Goal: Book appointment/travel/reservation

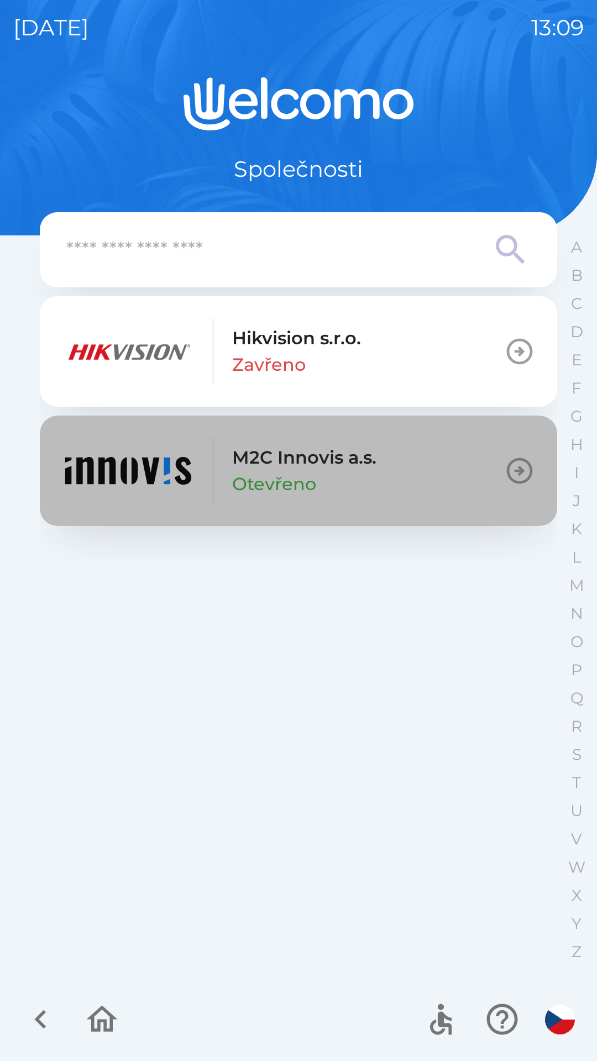
click at [129, 472] on img "button" at bounding box center [128, 471] width 133 height 66
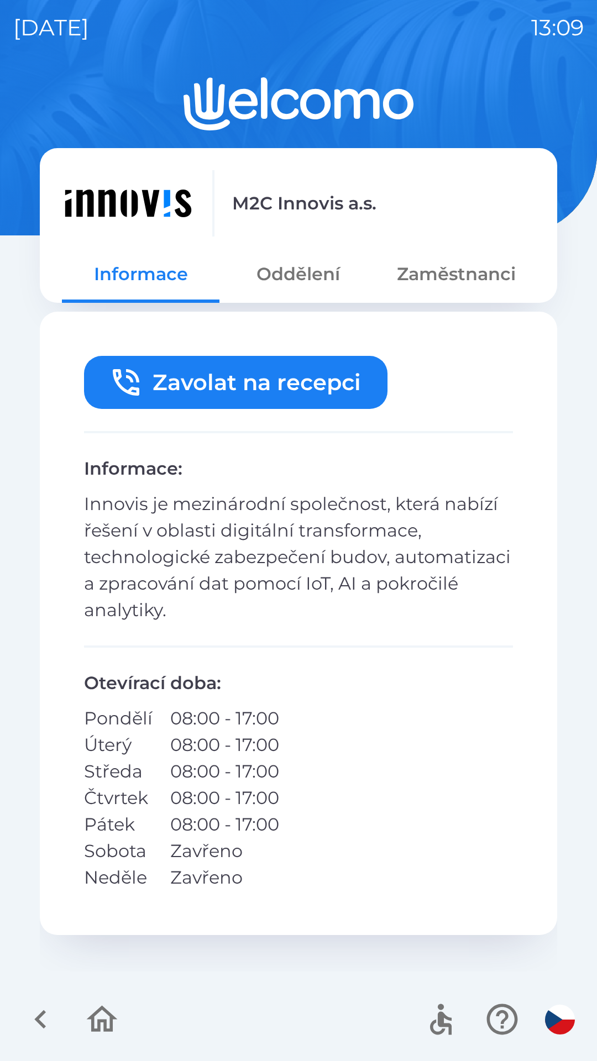
click at [53, 1033] on icon "button" at bounding box center [40, 1019] width 37 height 37
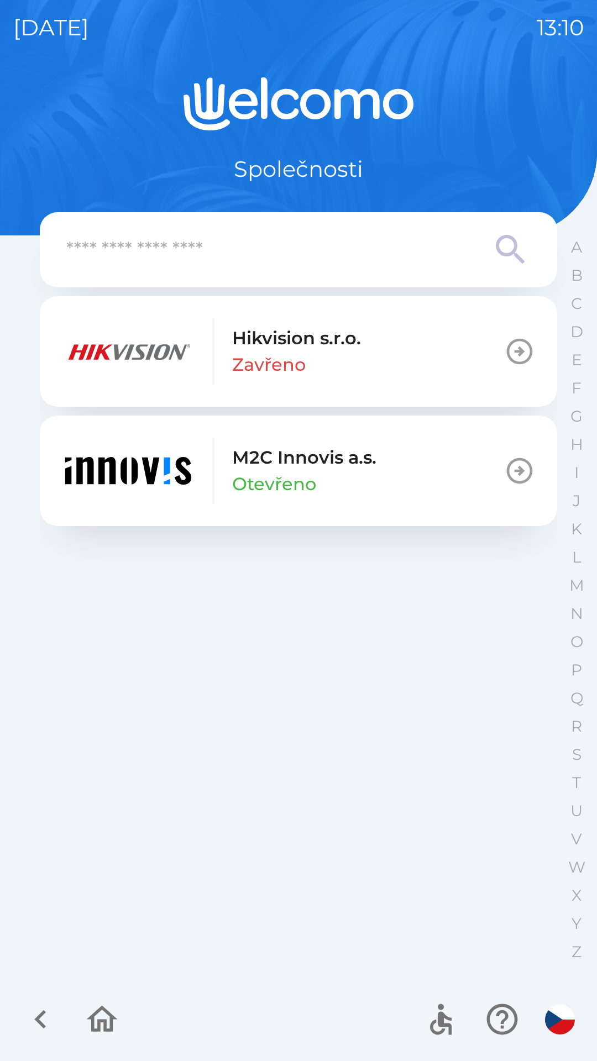
click at [158, 483] on img "button" at bounding box center [128, 471] width 133 height 66
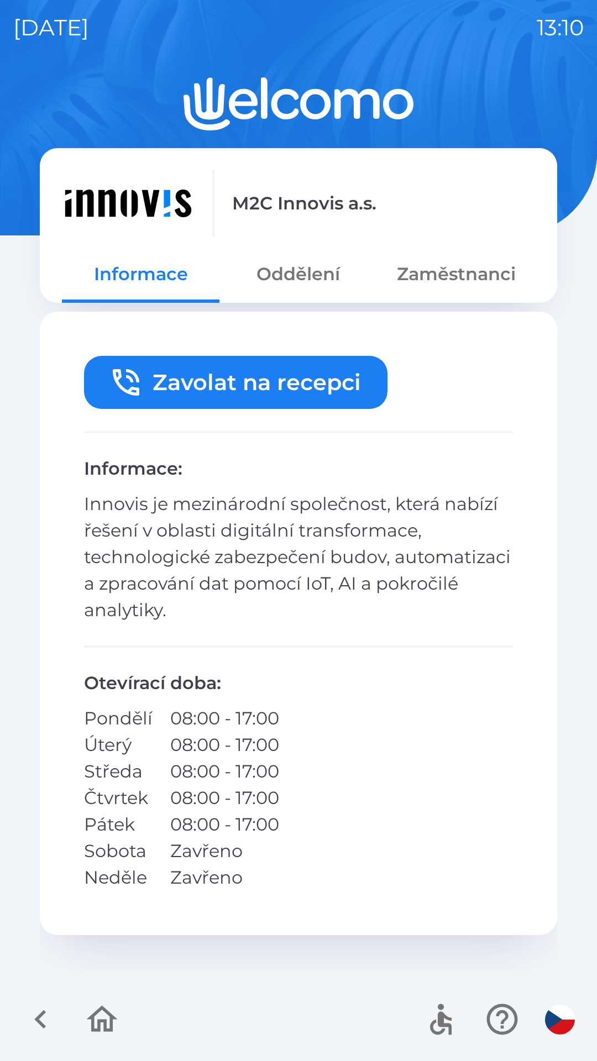
click at [290, 283] on button "Oddělení" at bounding box center [298, 274] width 158 height 40
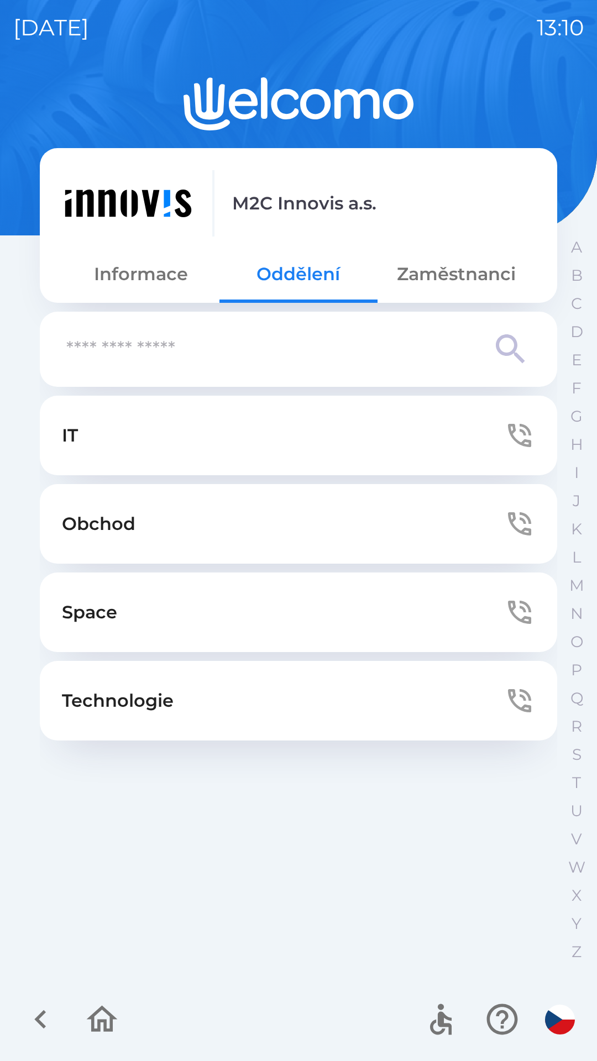
click at [445, 283] on button "Zaměstnanci" at bounding box center [457, 274] width 158 height 40
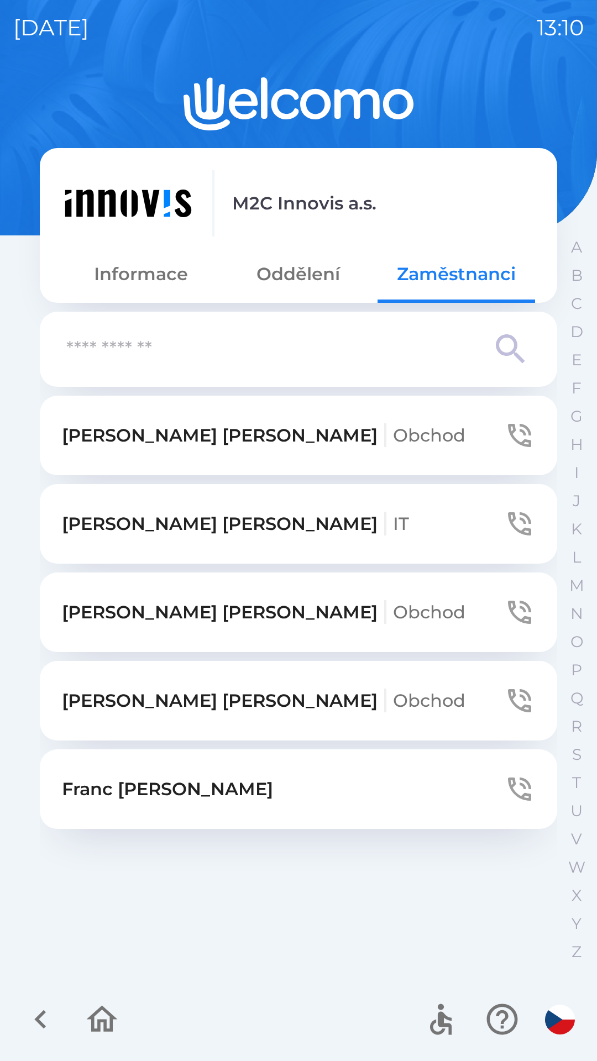
click at [119, 708] on p "[PERSON_NAME] Obchod" at bounding box center [264, 701] width 404 height 27
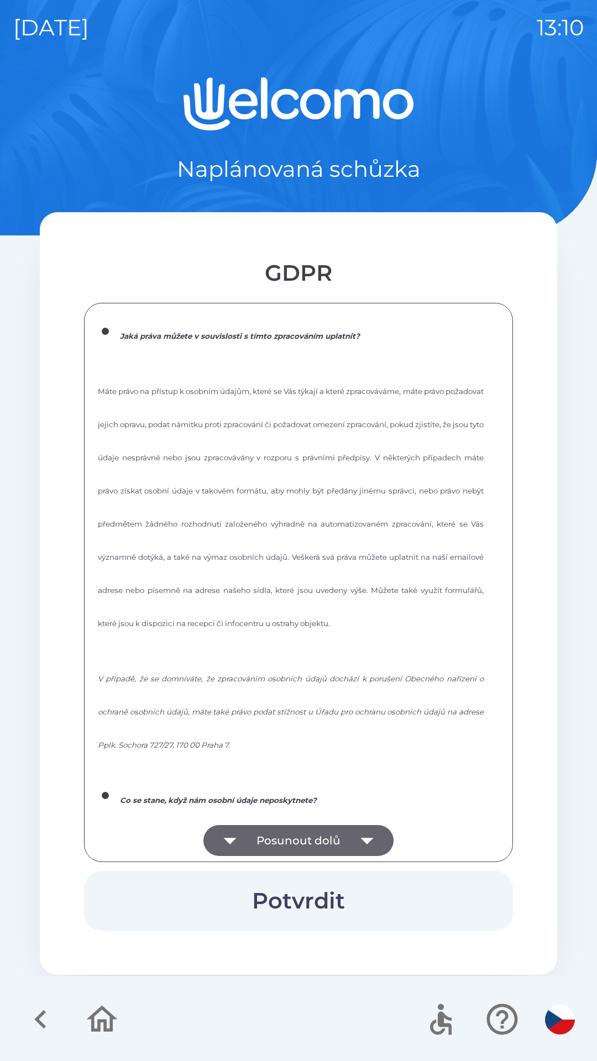
scroll to position [1491, 0]
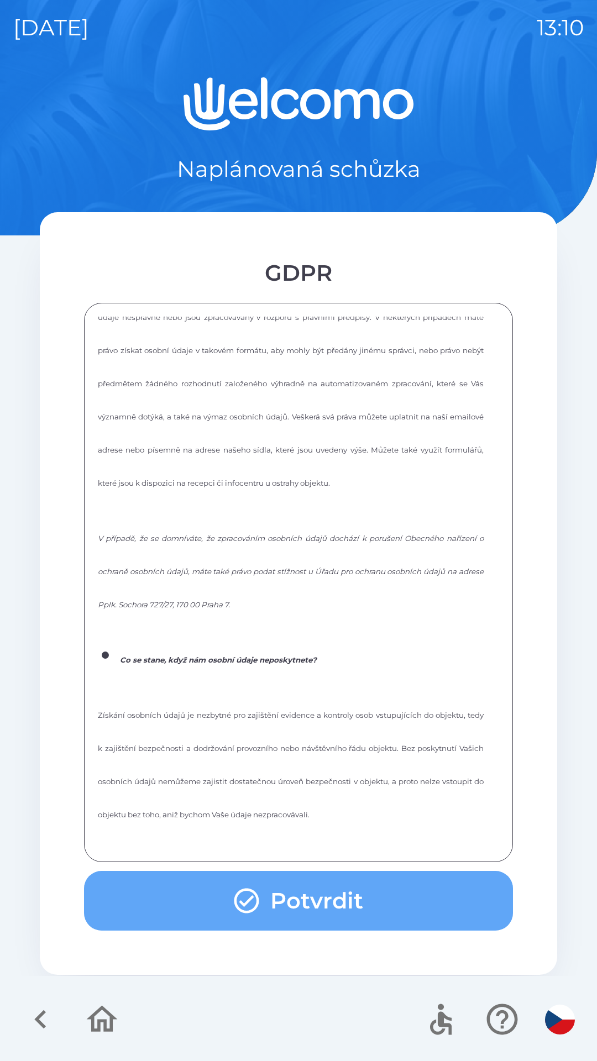
click at [358, 887] on button "Potvrdit" at bounding box center [298, 901] width 429 height 60
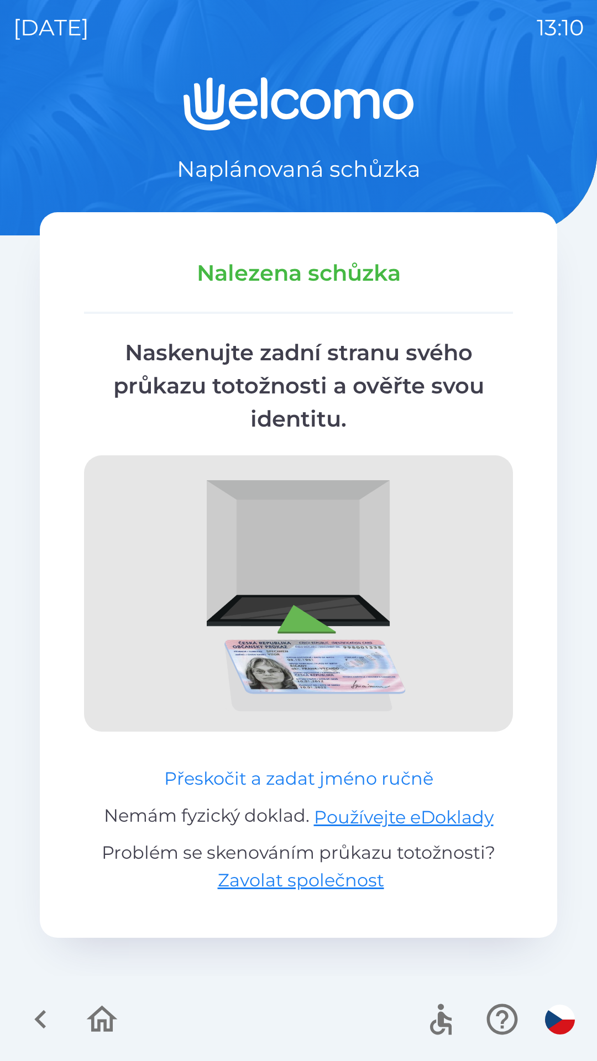
click at [190, 786] on button "Přeskočit a zadat jméno ručně" at bounding box center [299, 779] width 278 height 27
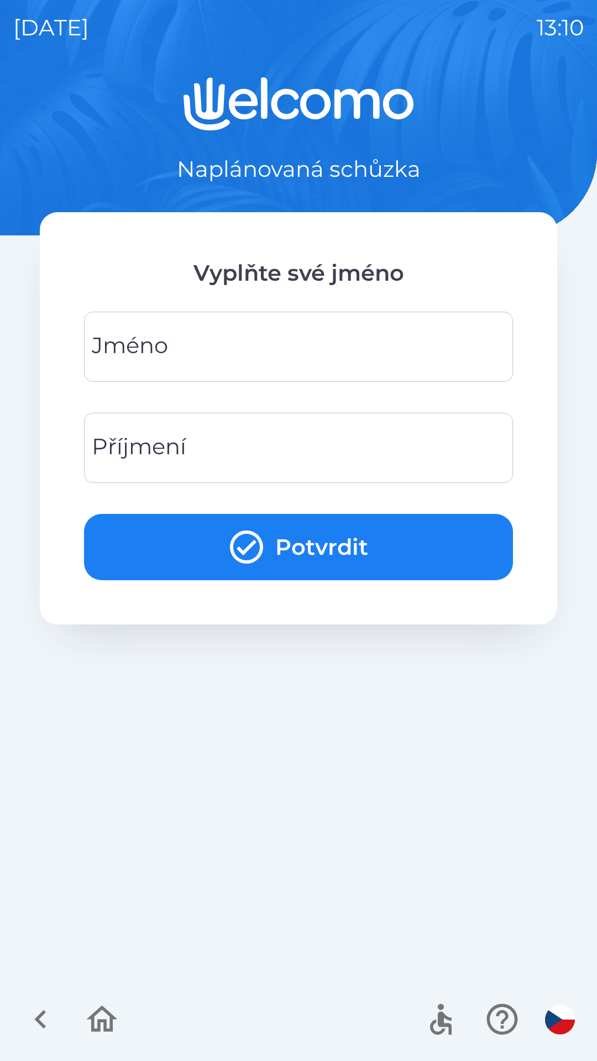
click at [130, 358] on div "[PERSON_NAME]" at bounding box center [298, 347] width 429 height 70
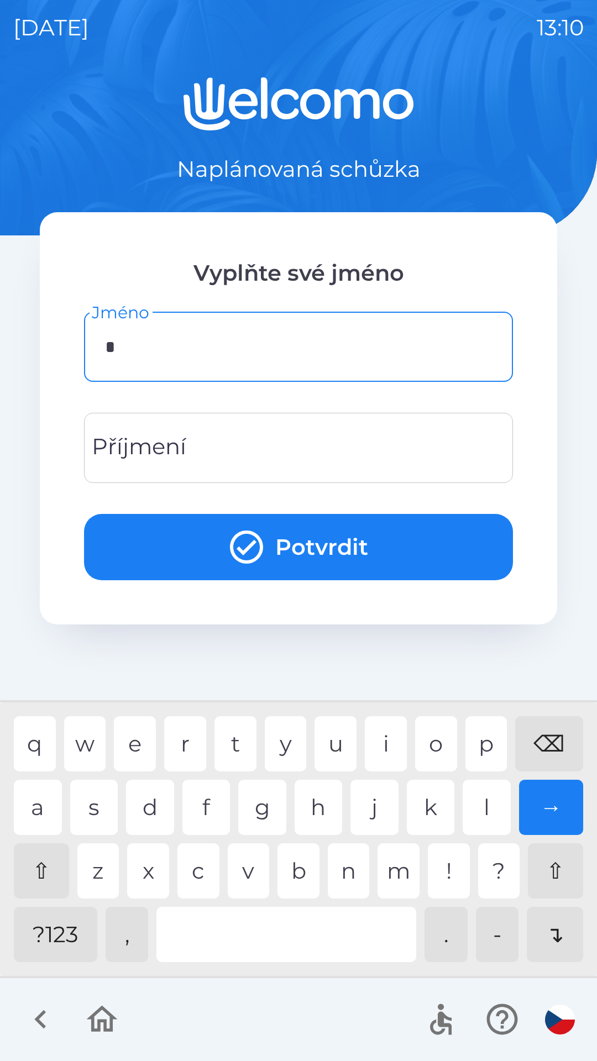
click at [367, 813] on div "j" at bounding box center [374, 807] width 48 height 55
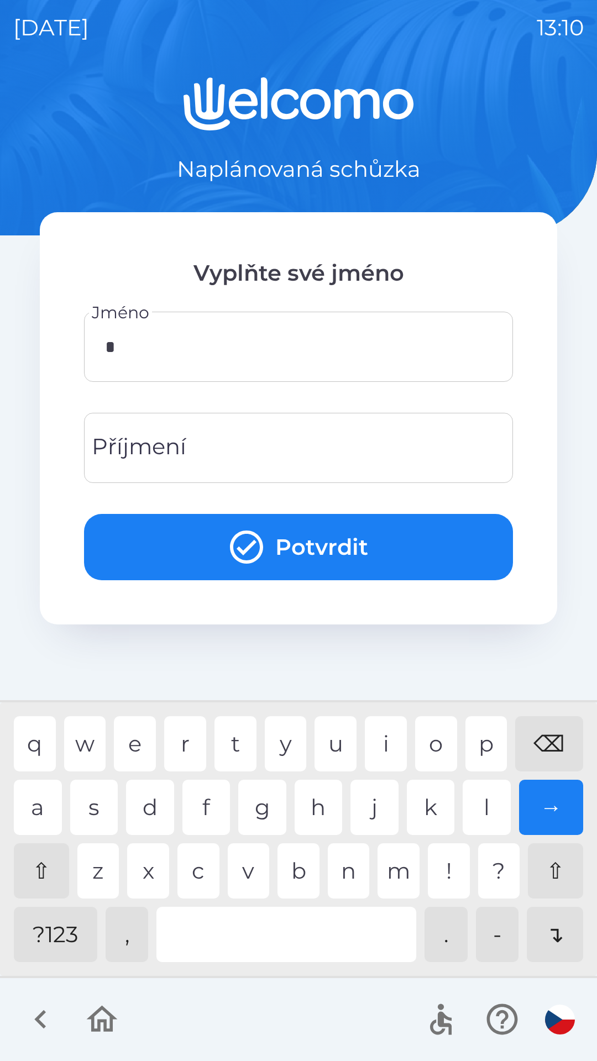
type input "*"
click at [153, 436] on div "Příjmení Příjmení" at bounding box center [298, 448] width 429 height 70
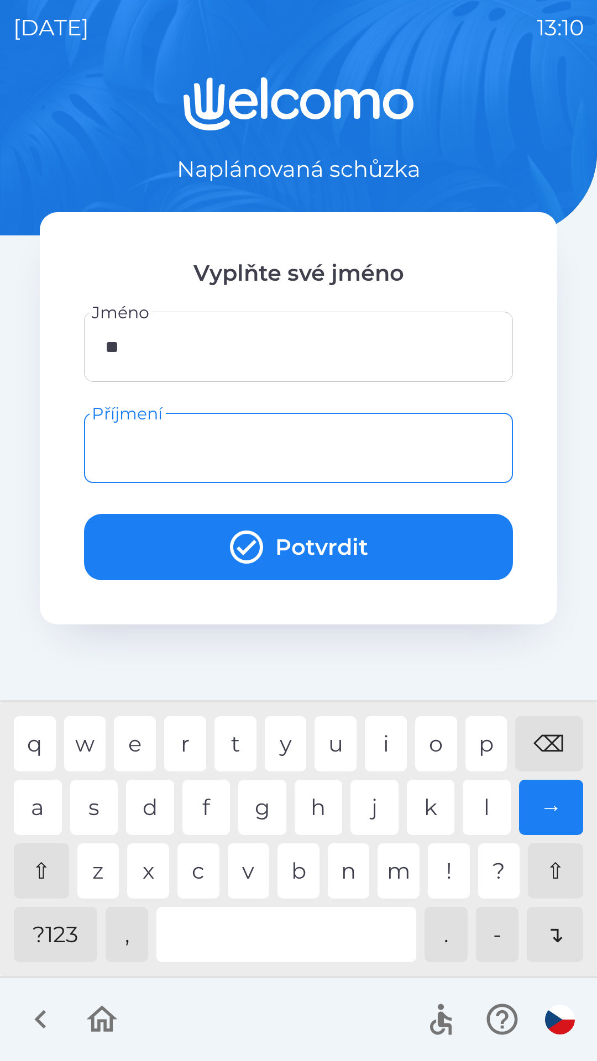
type input "*"
click at [313, 813] on div "h" at bounding box center [319, 807] width 48 height 55
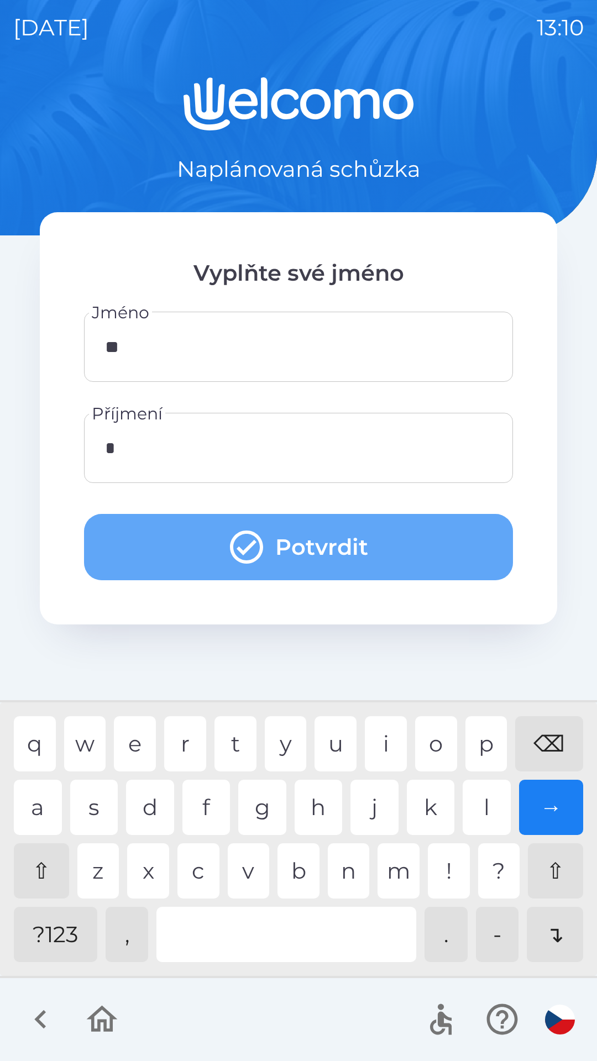
click at [191, 532] on button "Potvrdit" at bounding box center [298, 547] width 429 height 66
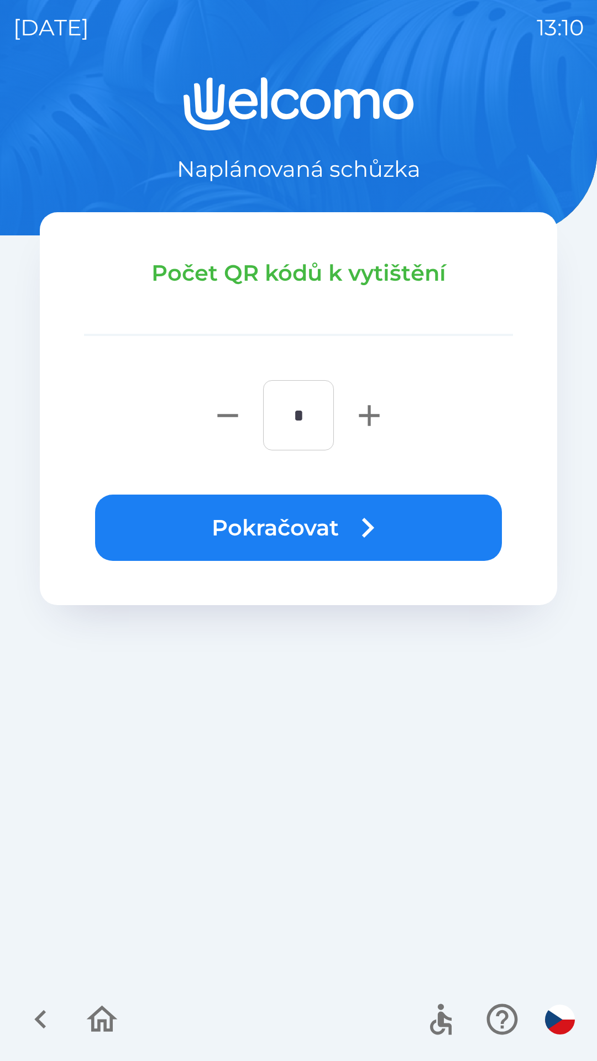
click at [346, 540] on button "Pokračovat" at bounding box center [298, 528] width 407 height 66
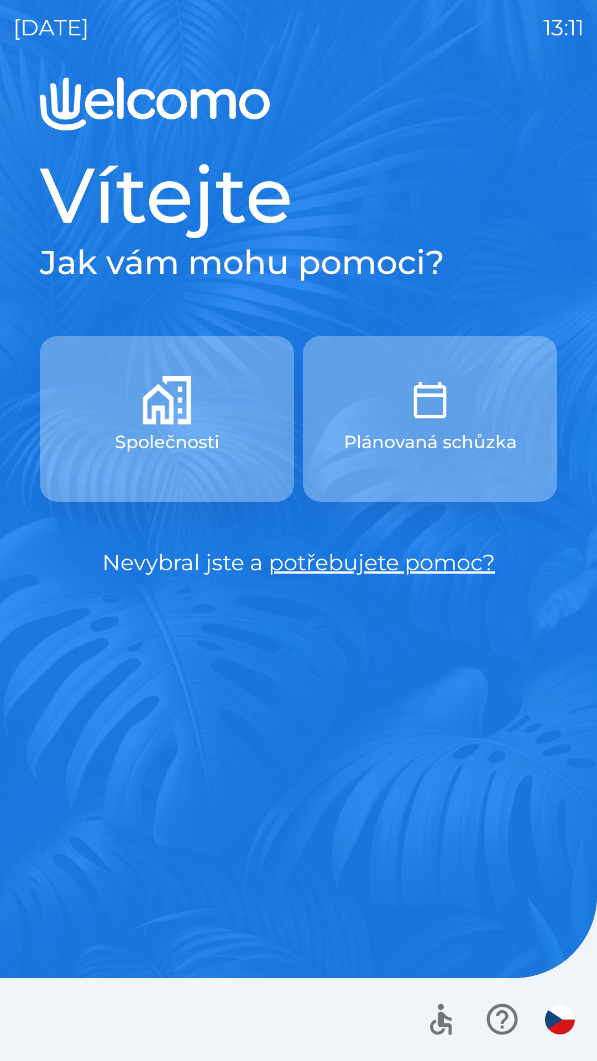
click at [434, 1012] on icon "button" at bounding box center [440, 1019] width 37 height 37
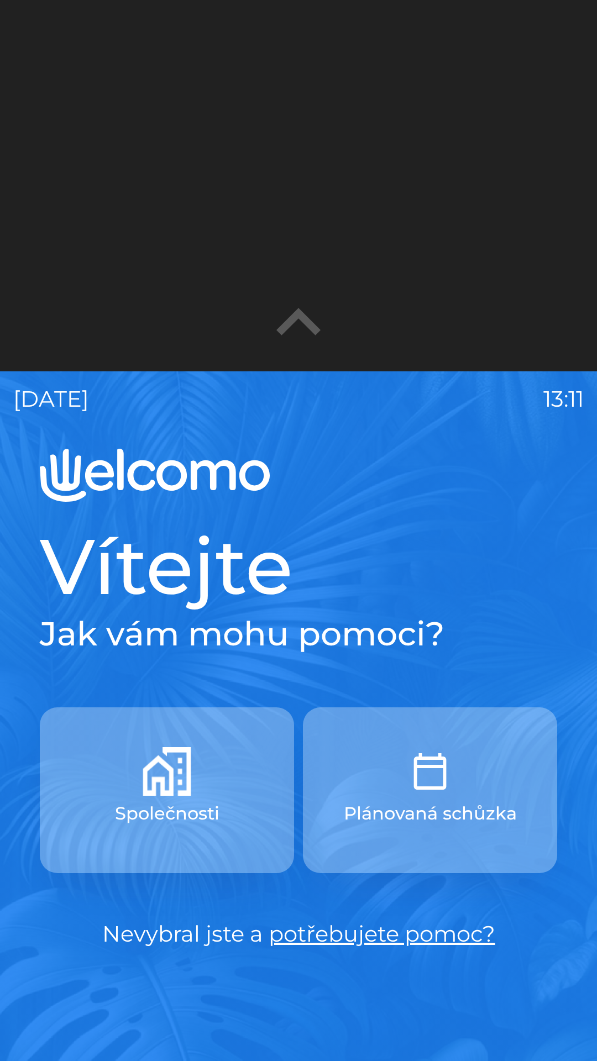
click at [281, 324] on icon "button" at bounding box center [298, 323] width 88 height 88
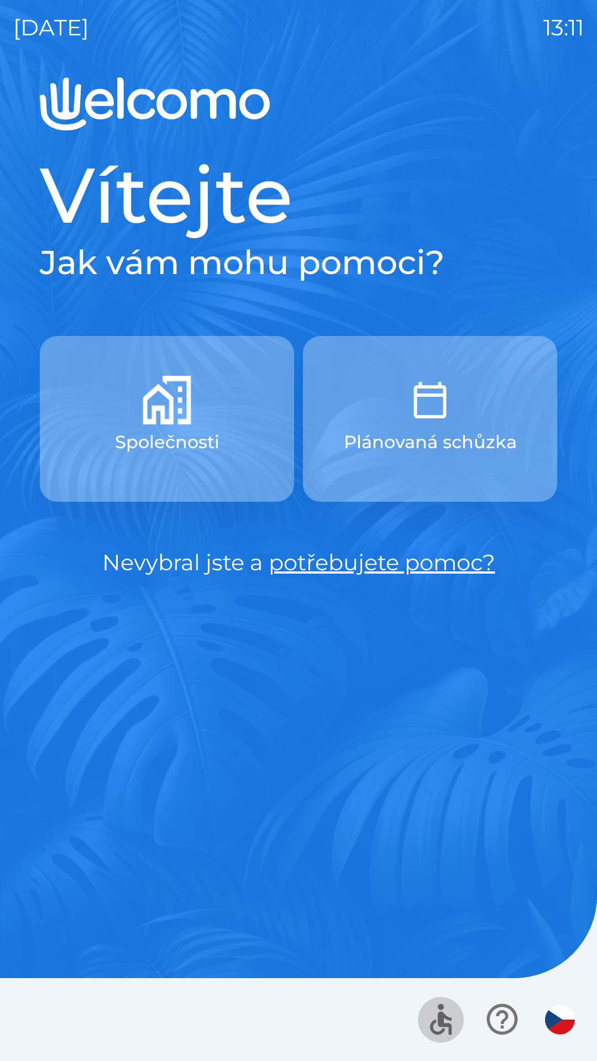
click at [436, 1012] on icon "button" at bounding box center [440, 1019] width 37 height 37
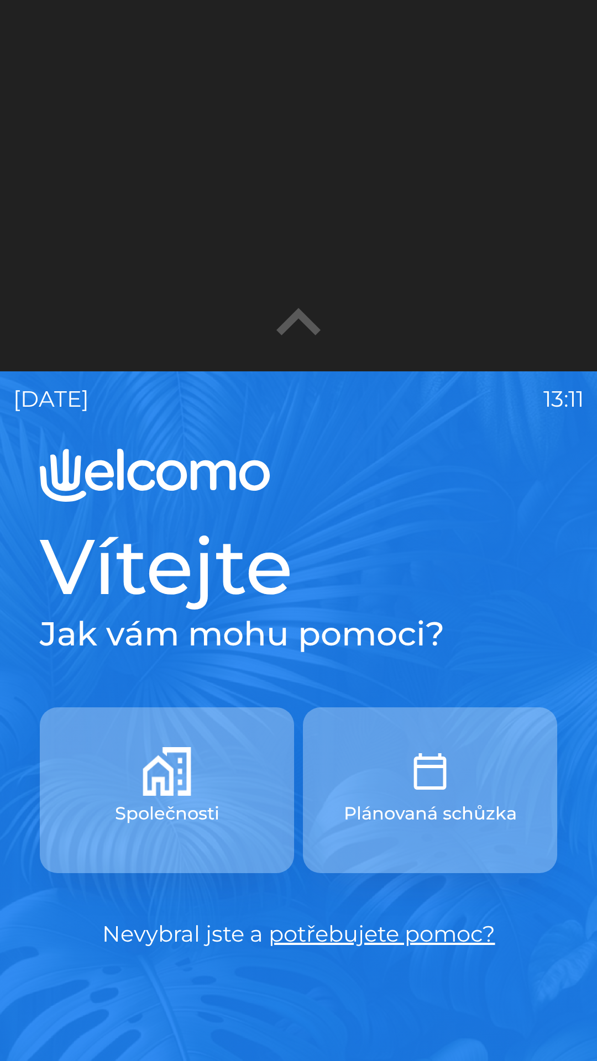
click at [270, 327] on icon "button" at bounding box center [298, 323] width 88 height 88
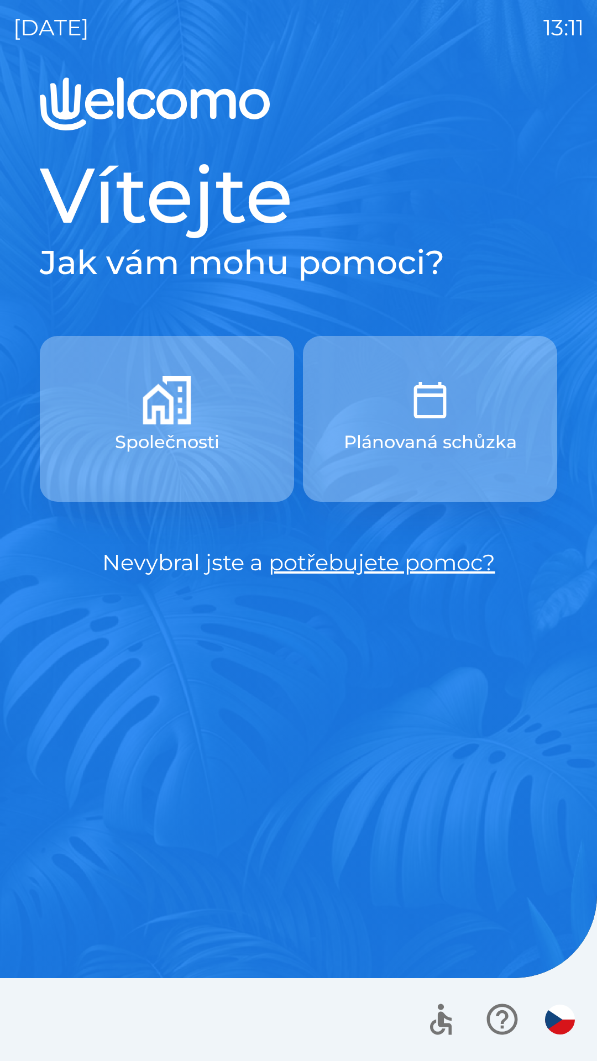
click at [547, 1036] on div at bounding box center [498, 1020] width 161 height 46
click at [549, 1018] on img "button" at bounding box center [560, 1020] width 30 height 30
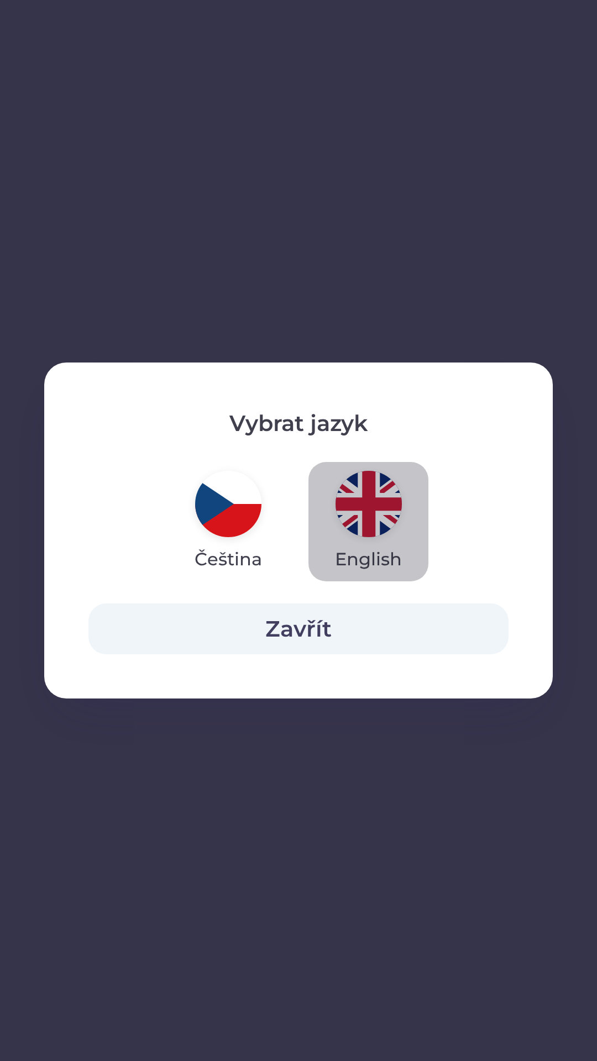
click at [378, 509] on img "button" at bounding box center [369, 504] width 66 height 66
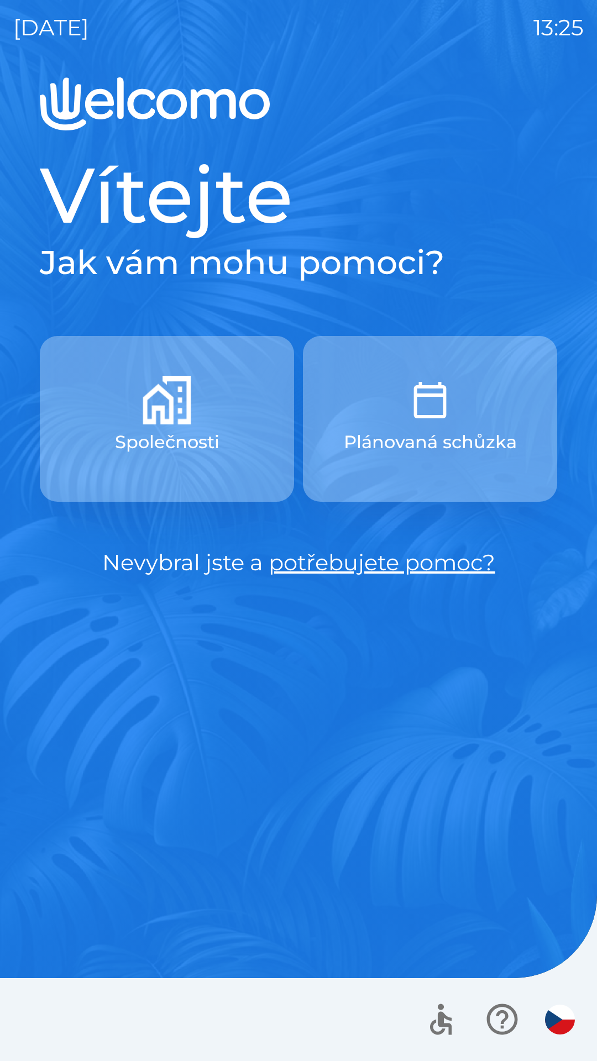
click at [549, 1019] on img "button" at bounding box center [560, 1020] width 30 height 30
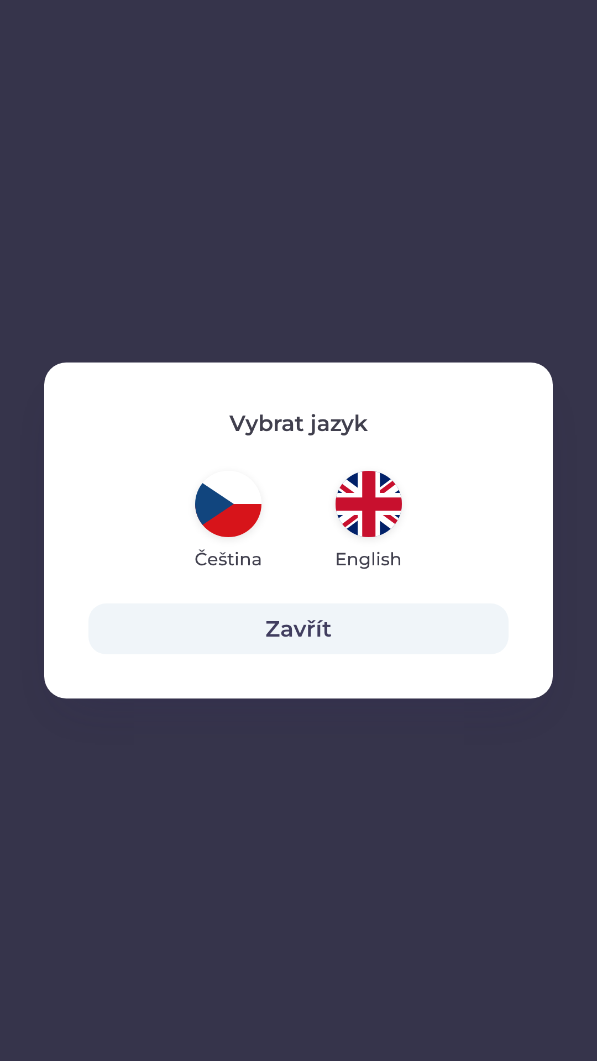
click at [360, 503] on img "button" at bounding box center [369, 504] width 66 height 66
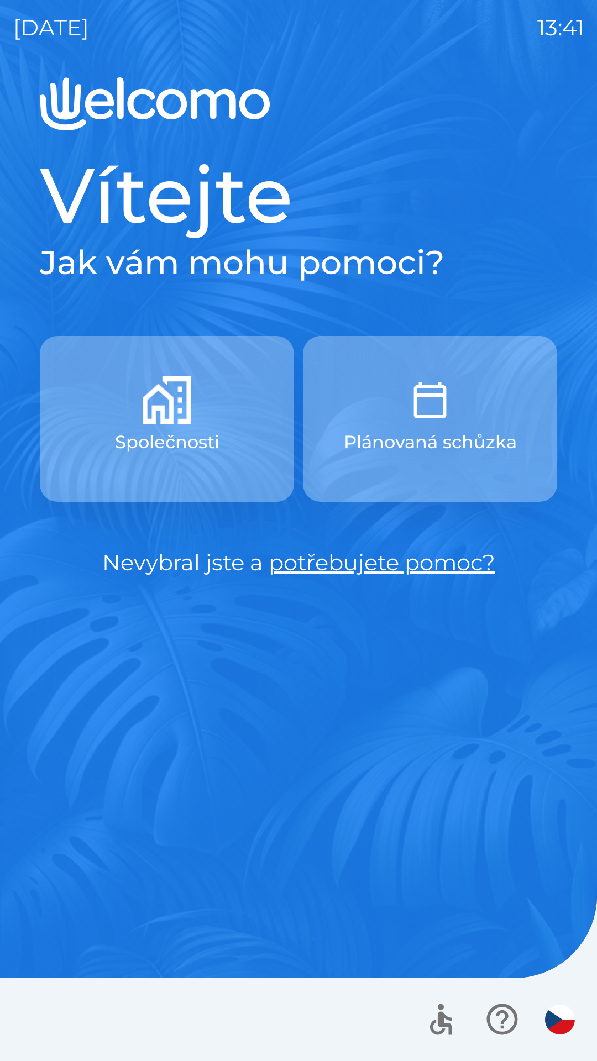
click at [147, 452] on p "Společnosti" at bounding box center [167, 442] width 104 height 27
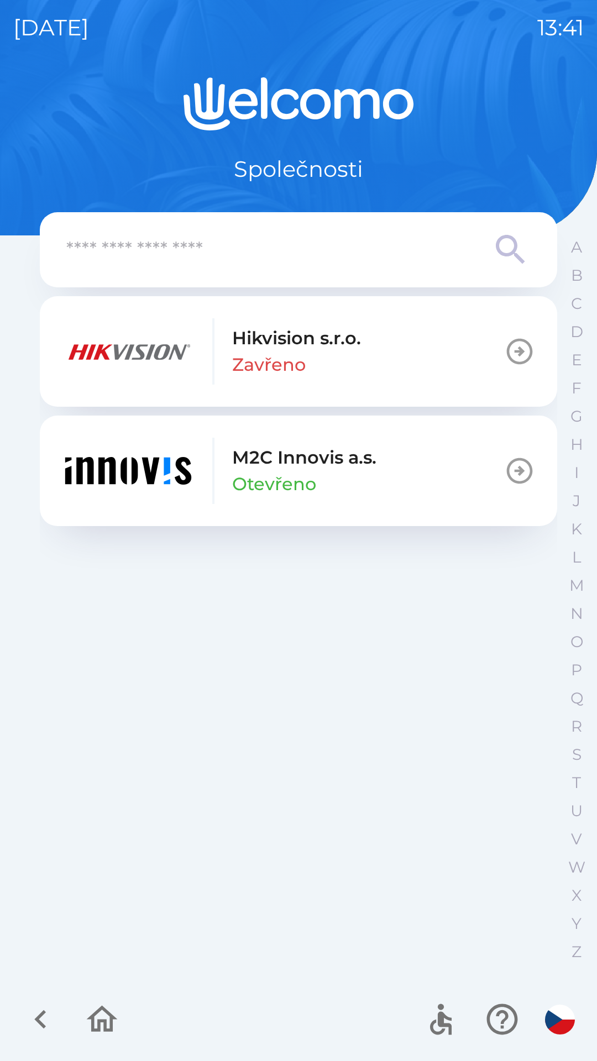
click at [190, 369] on img "button" at bounding box center [128, 351] width 133 height 66
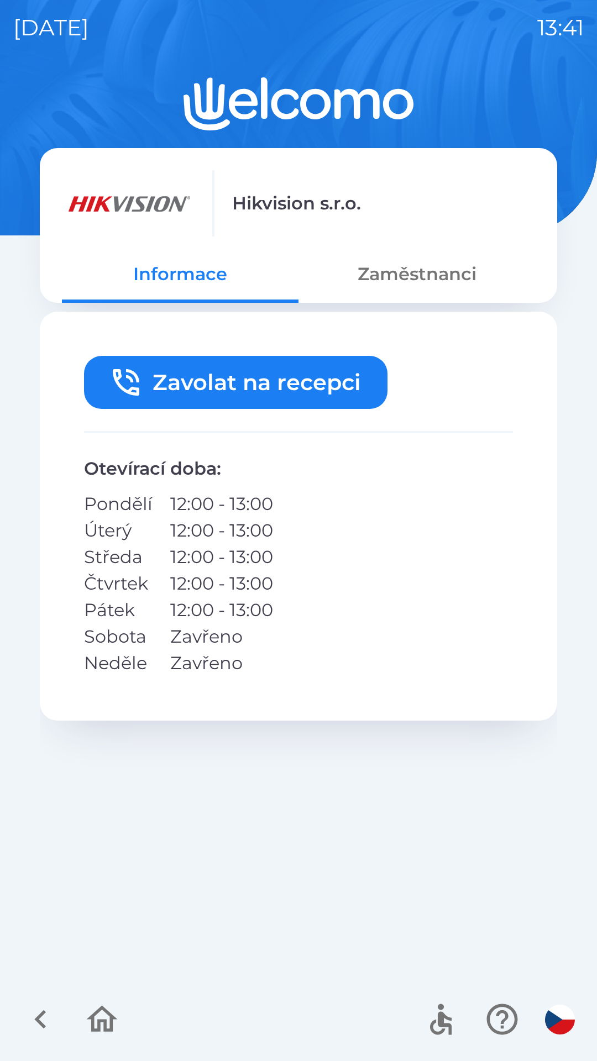
click at [413, 280] on button "Zaměstnanci" at bounding box center [417, 274] width 237 height 40
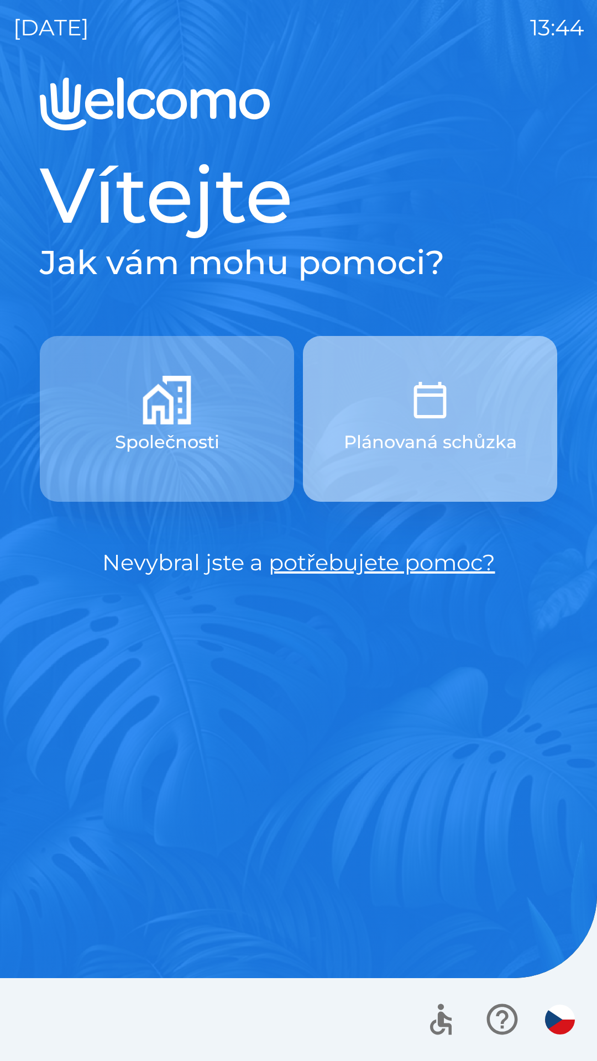
click at [426, 439] on p "Plánovaná schůzka" at bounding box center [430, 442] width 173 height 27
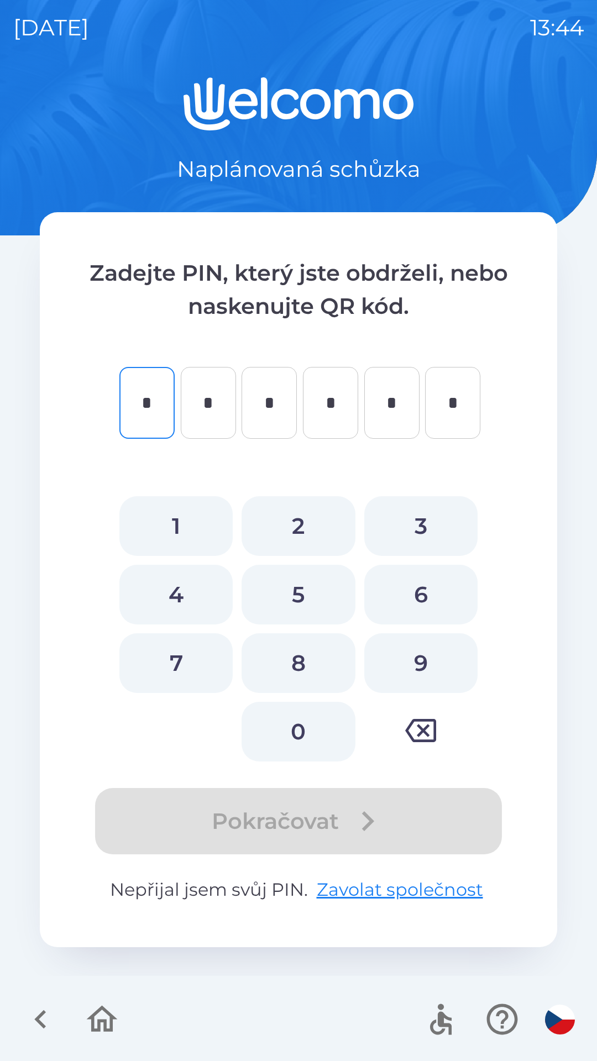
click at [34, 1013] on icon "button" at bounding box center [40, 1019] width 37 height 37
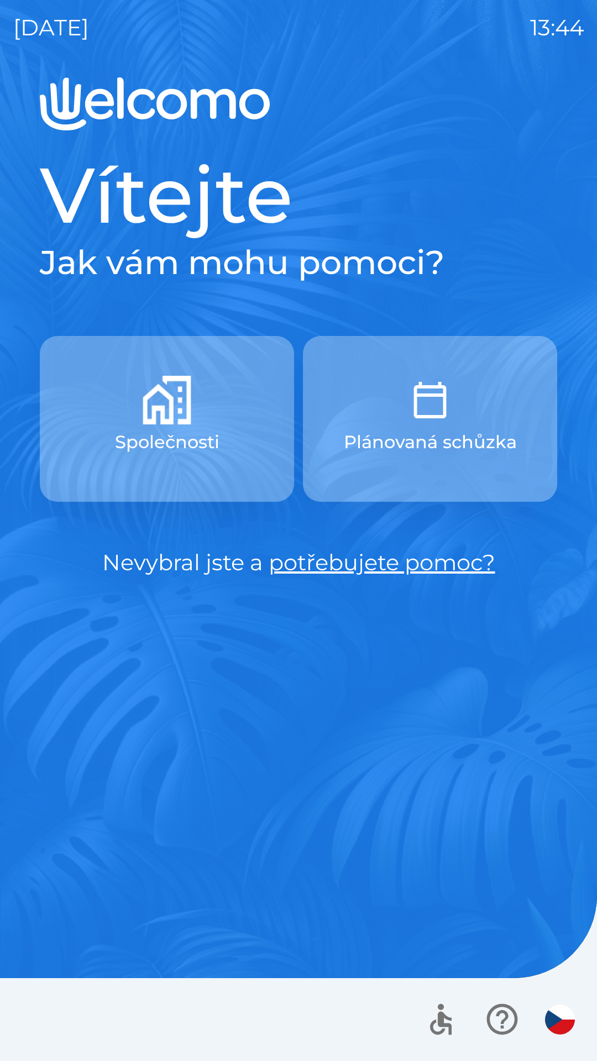
click at [110, 436] on button "Společnosti" at bounding box center [167, 419] width 254 height 166
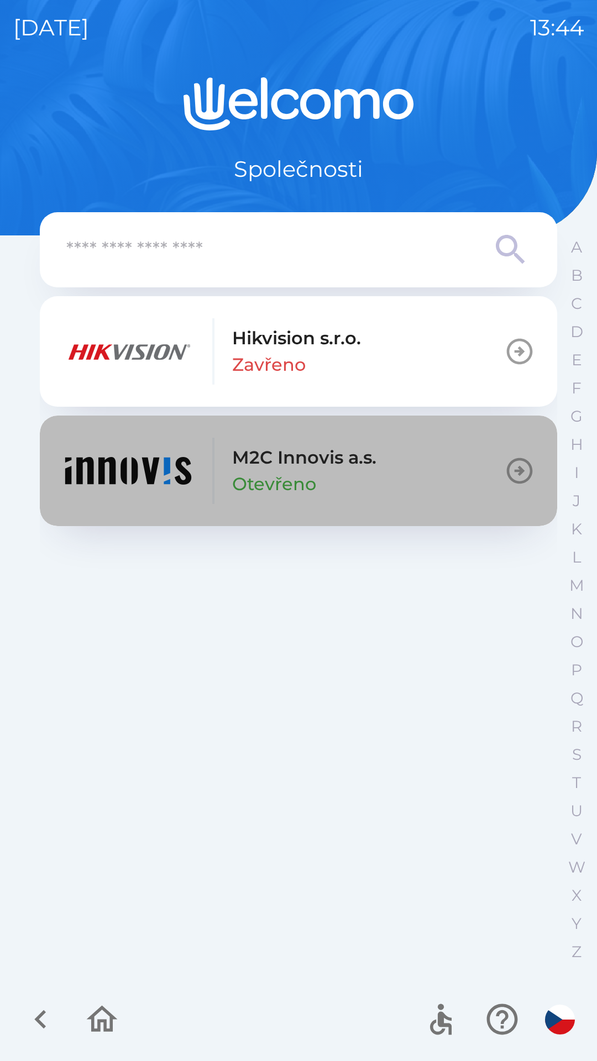
click at [97, 488] on img "button" at bounding box center [128, 471] width 133 height 66
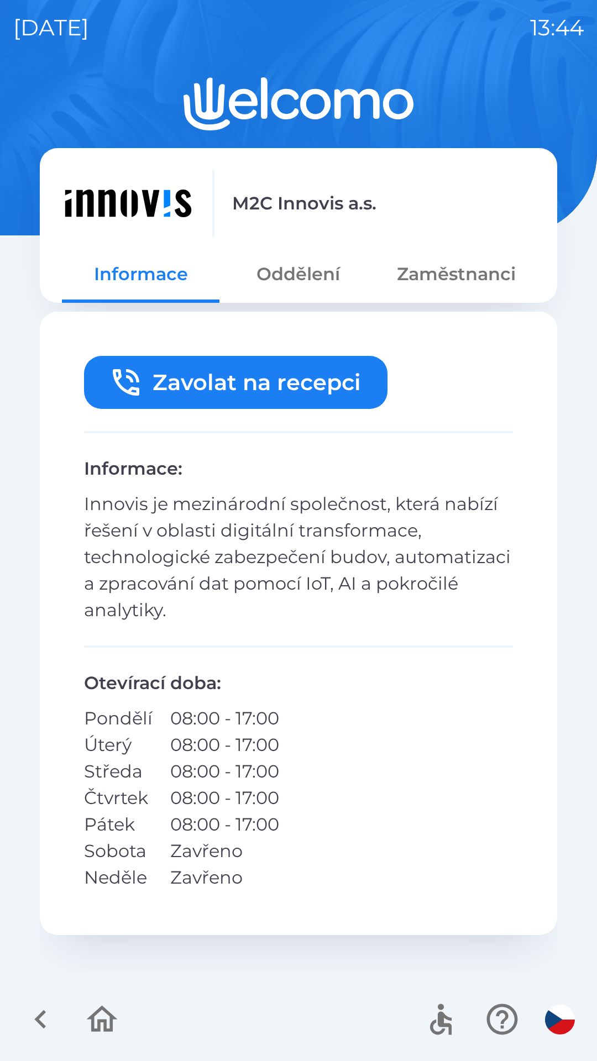
click at [293, 273] on button "Oddělení" at bounding box center [298, 274] width 158 height 40
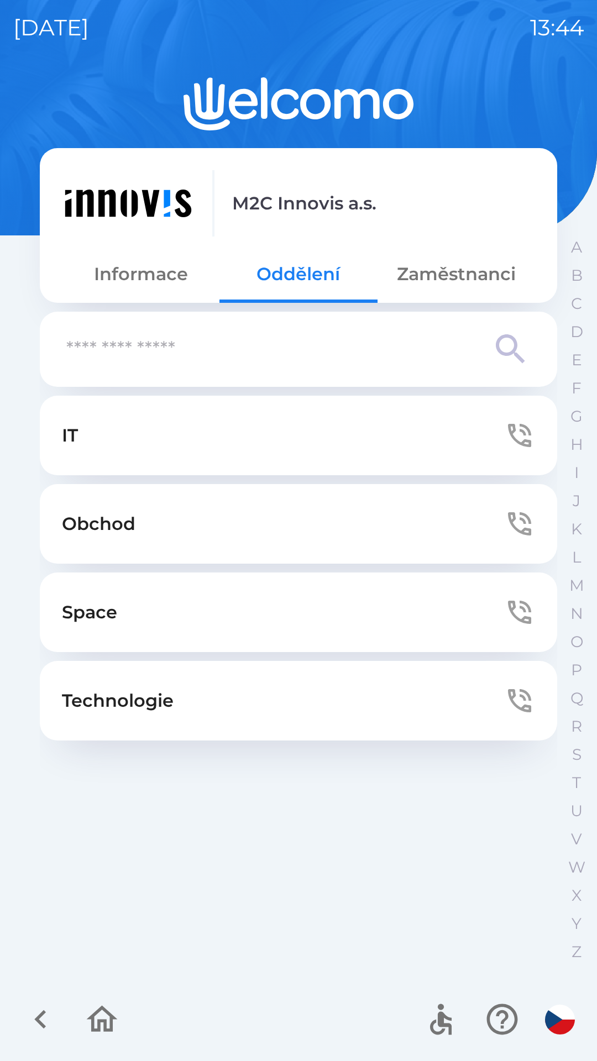
click at [423, 284] on button "Zaměstnanci" at bounding box center [457, 274] width 158 height 40
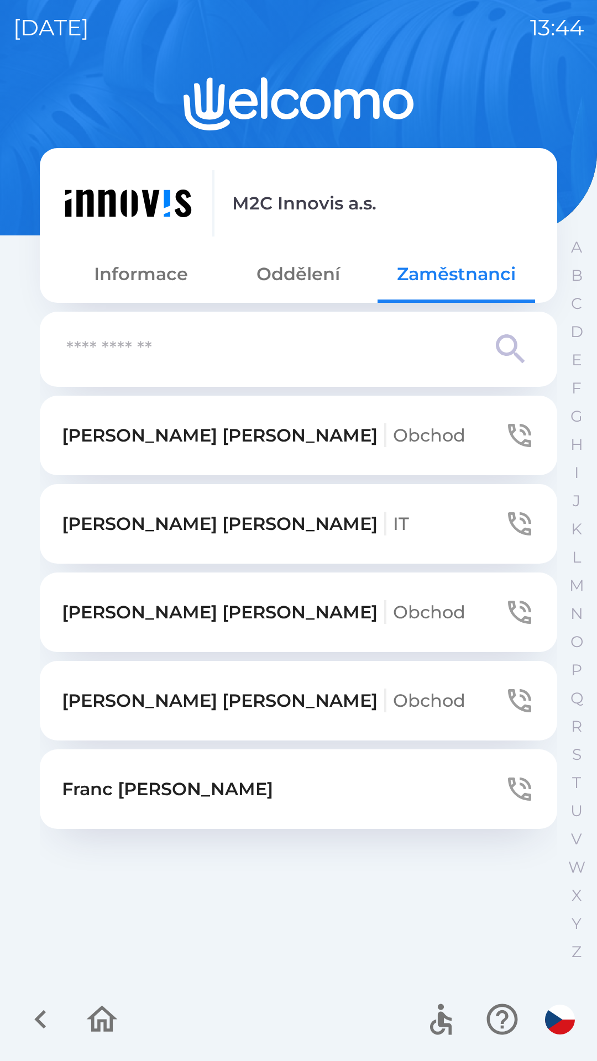
click at [19, 1006] on div at bounding box center [71, 1020] width 107 height 46
click at [40, 1023] on icon "button" at bounding box center [40, 1020] width 12 height 19
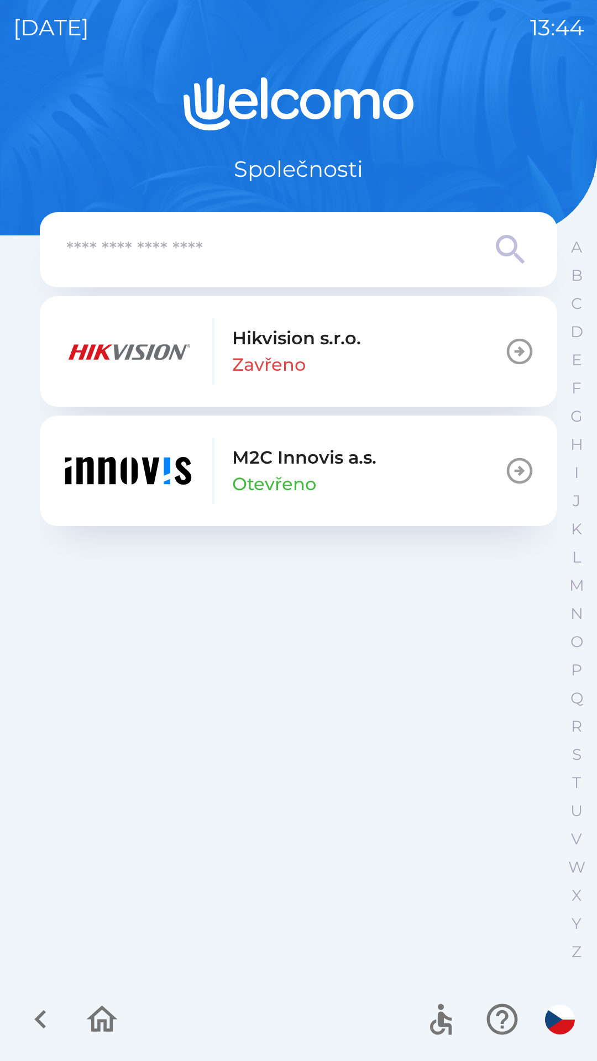
click at [32, 1024] on icon "button" at bounding box center [40, 1019] width 37 height 37
